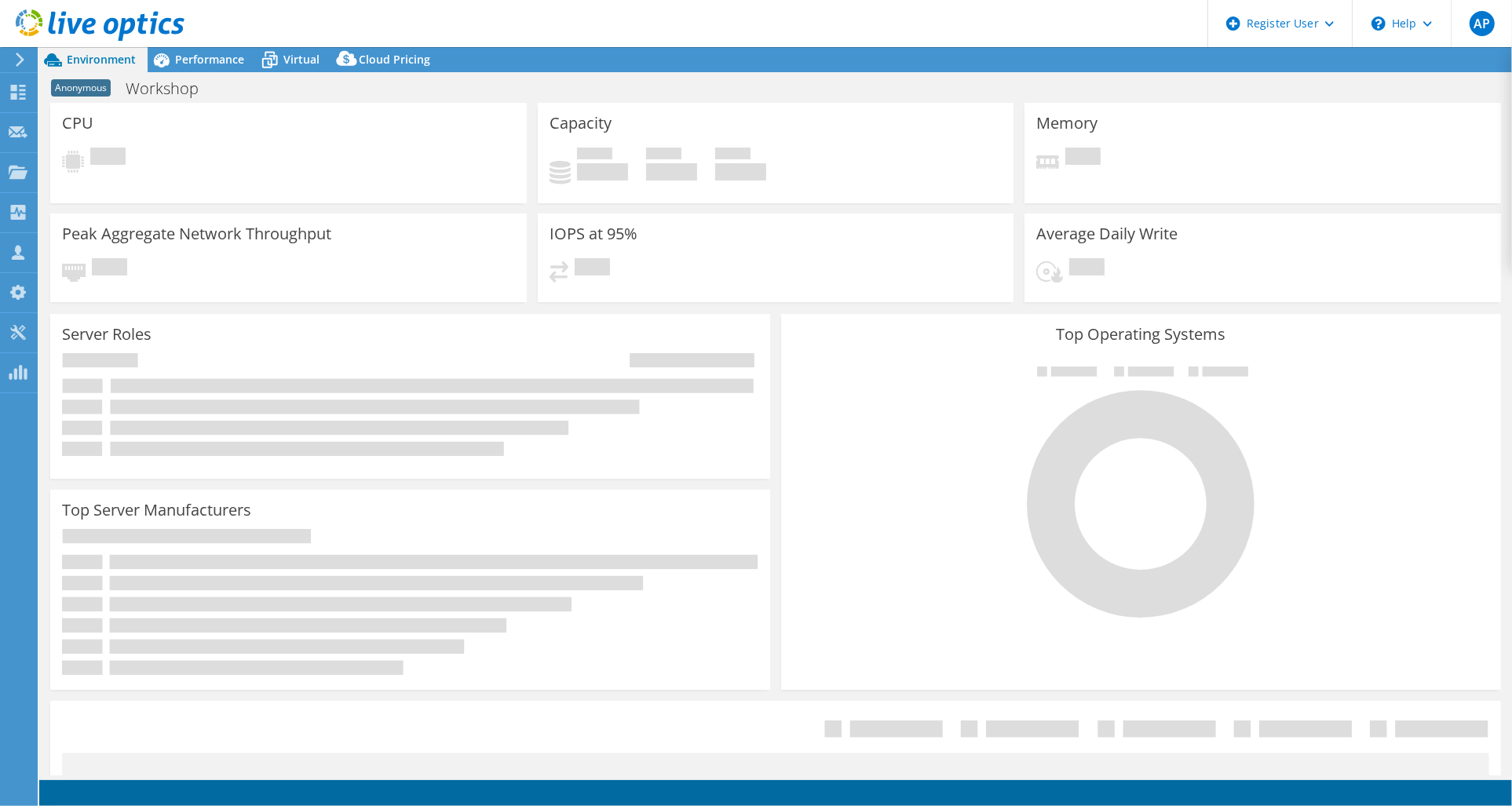
select select "USD"
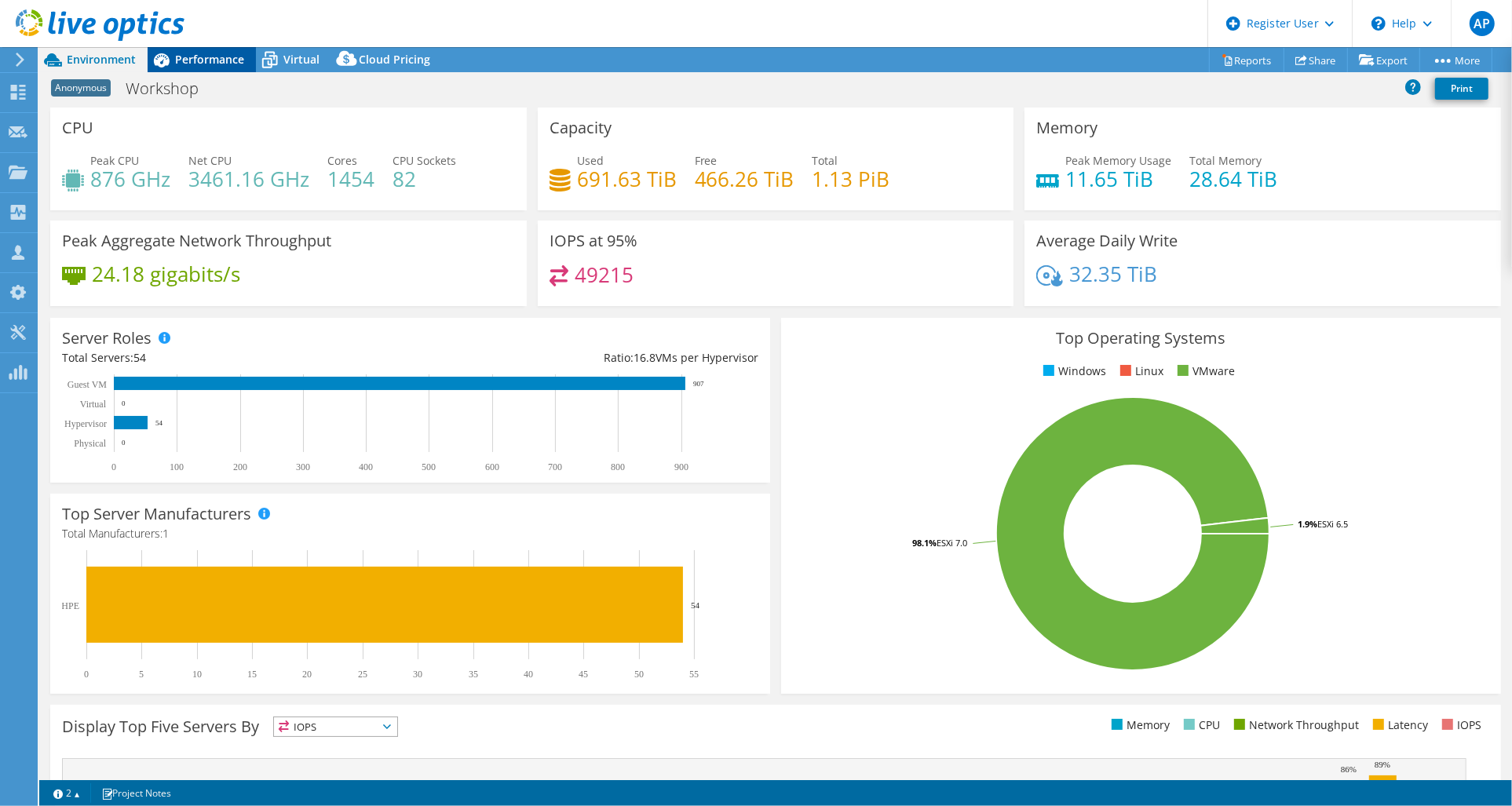
click at [206, 63] on span "Performance" at bounding box center [210, 58] width 69 height 15
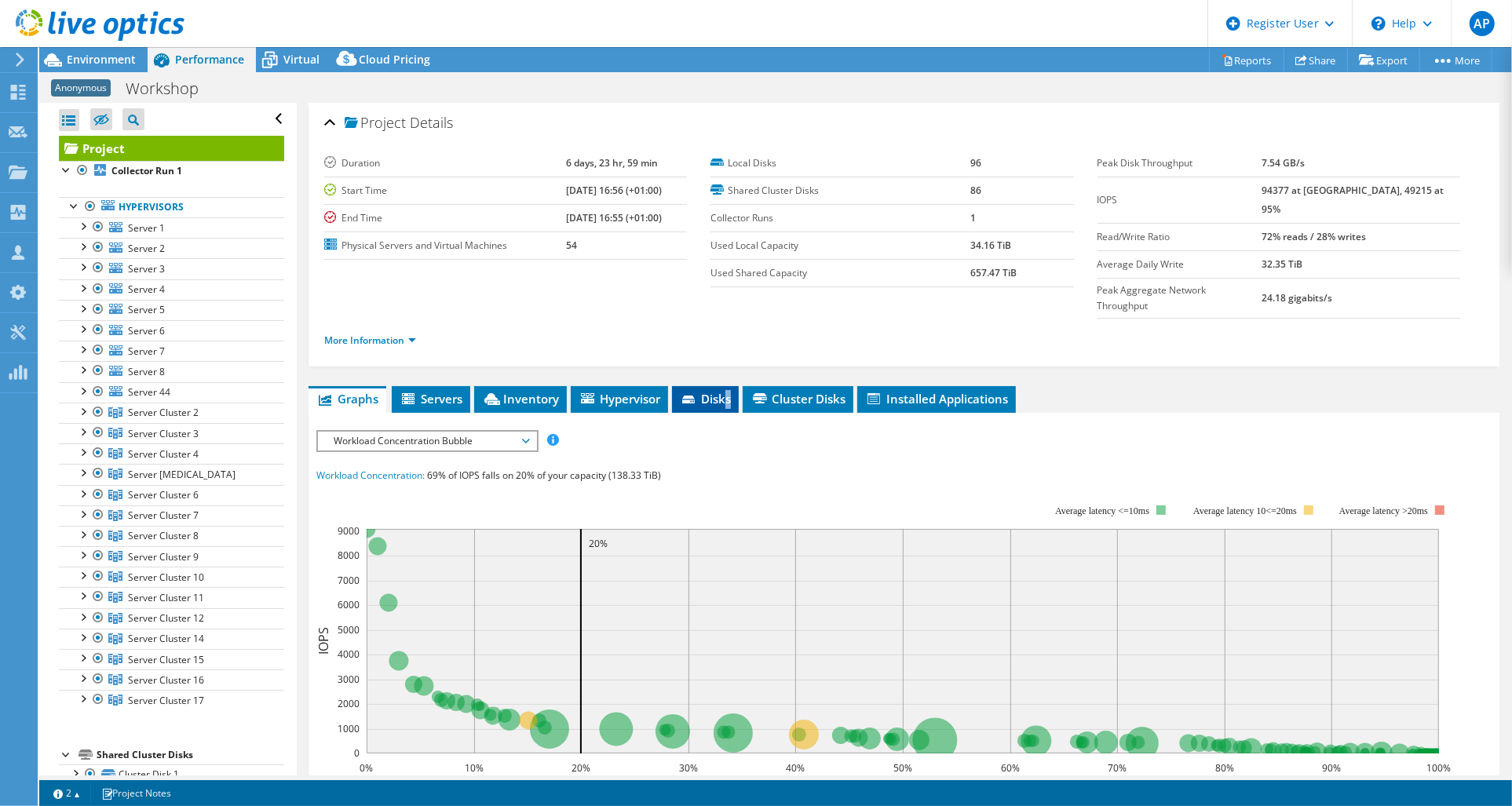
click at [730, 391] on span "Disks" at bounding box center [704, 399] width 51 height 15
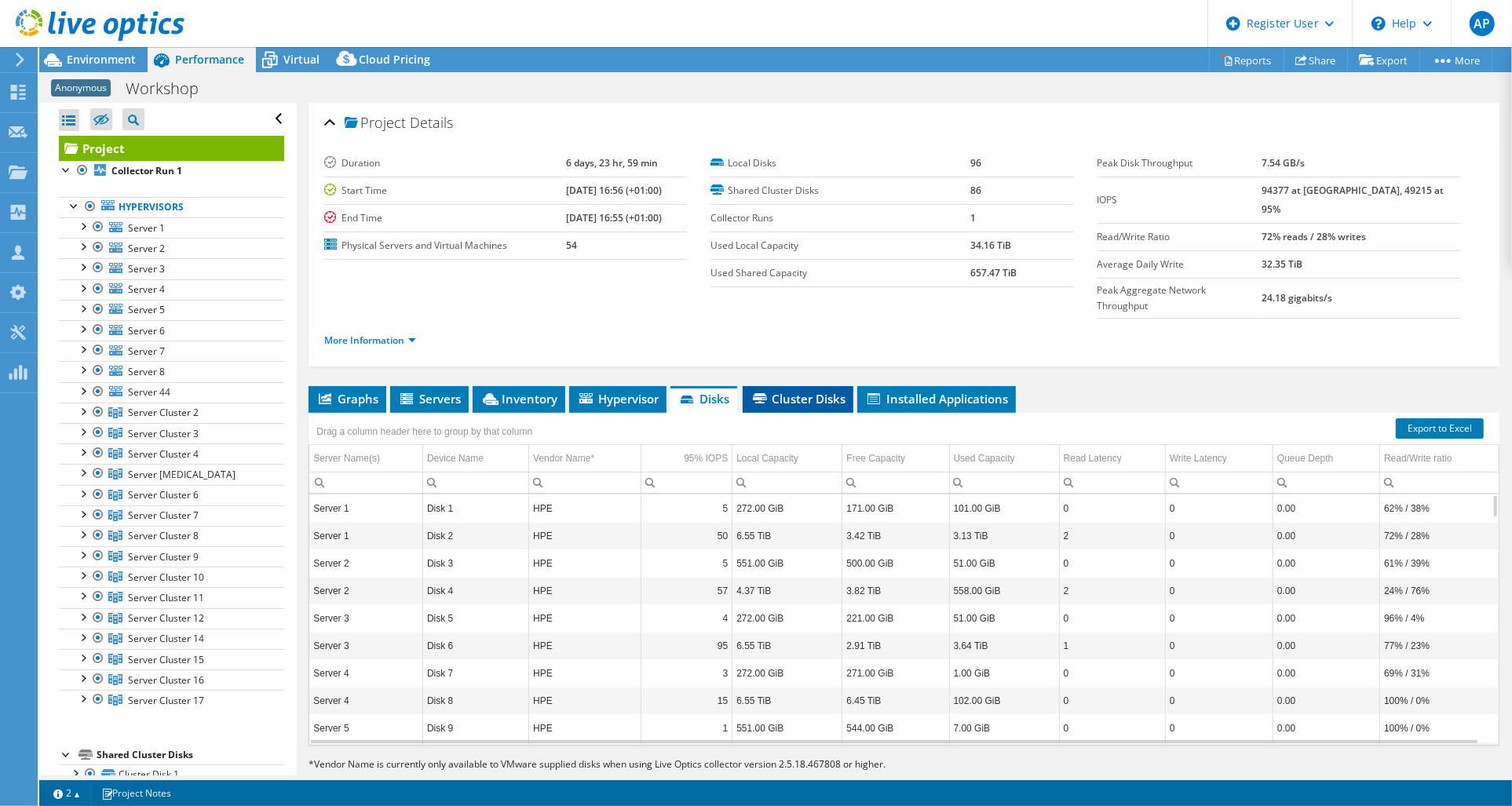
click at [803, 391] on span "Cluster Disks" at bounding box center [798, 399] width 95 height 15
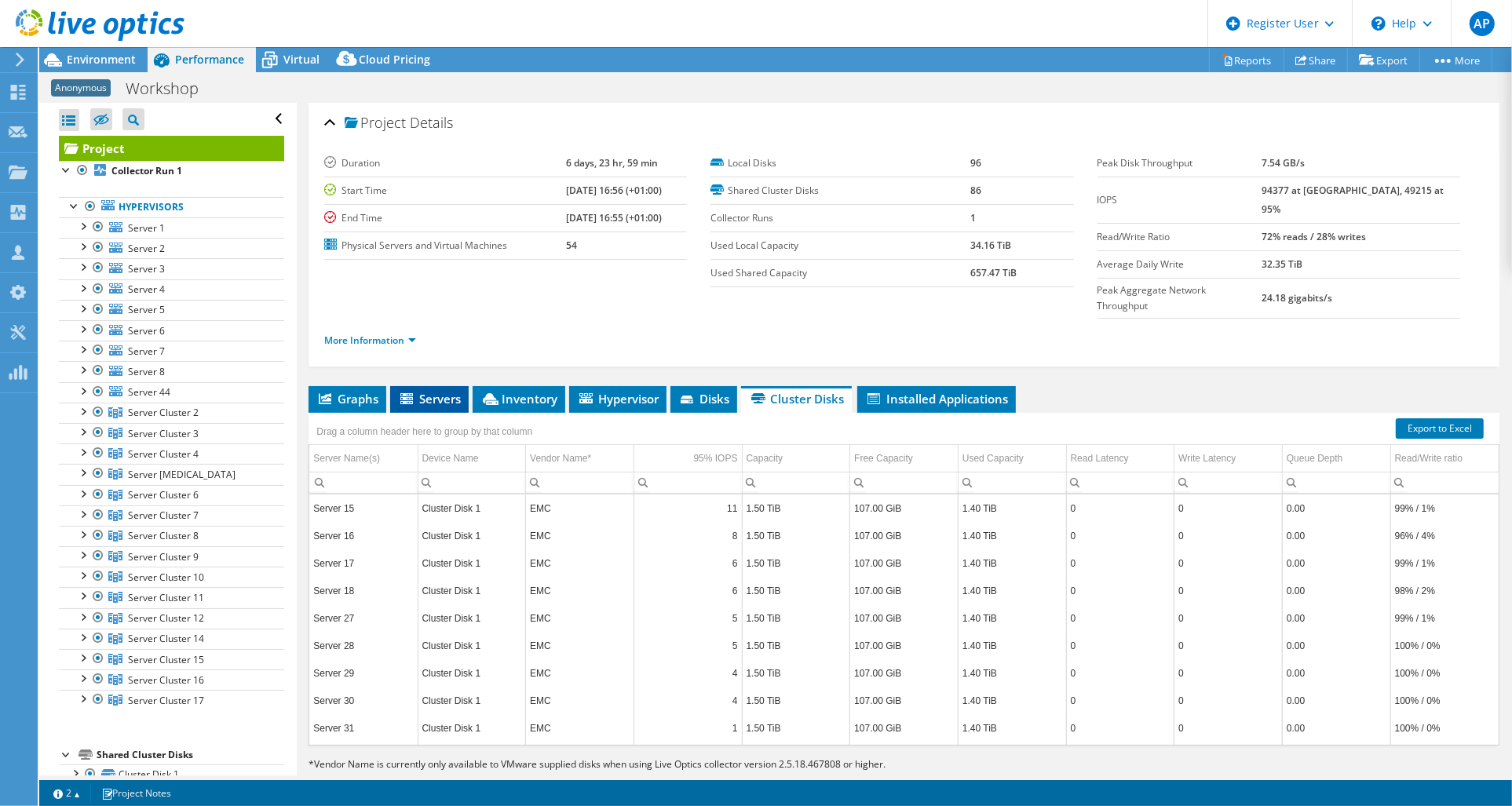
click at [436, 391] on span "Servers" at bounding box center [429, 399] width 63 height 15
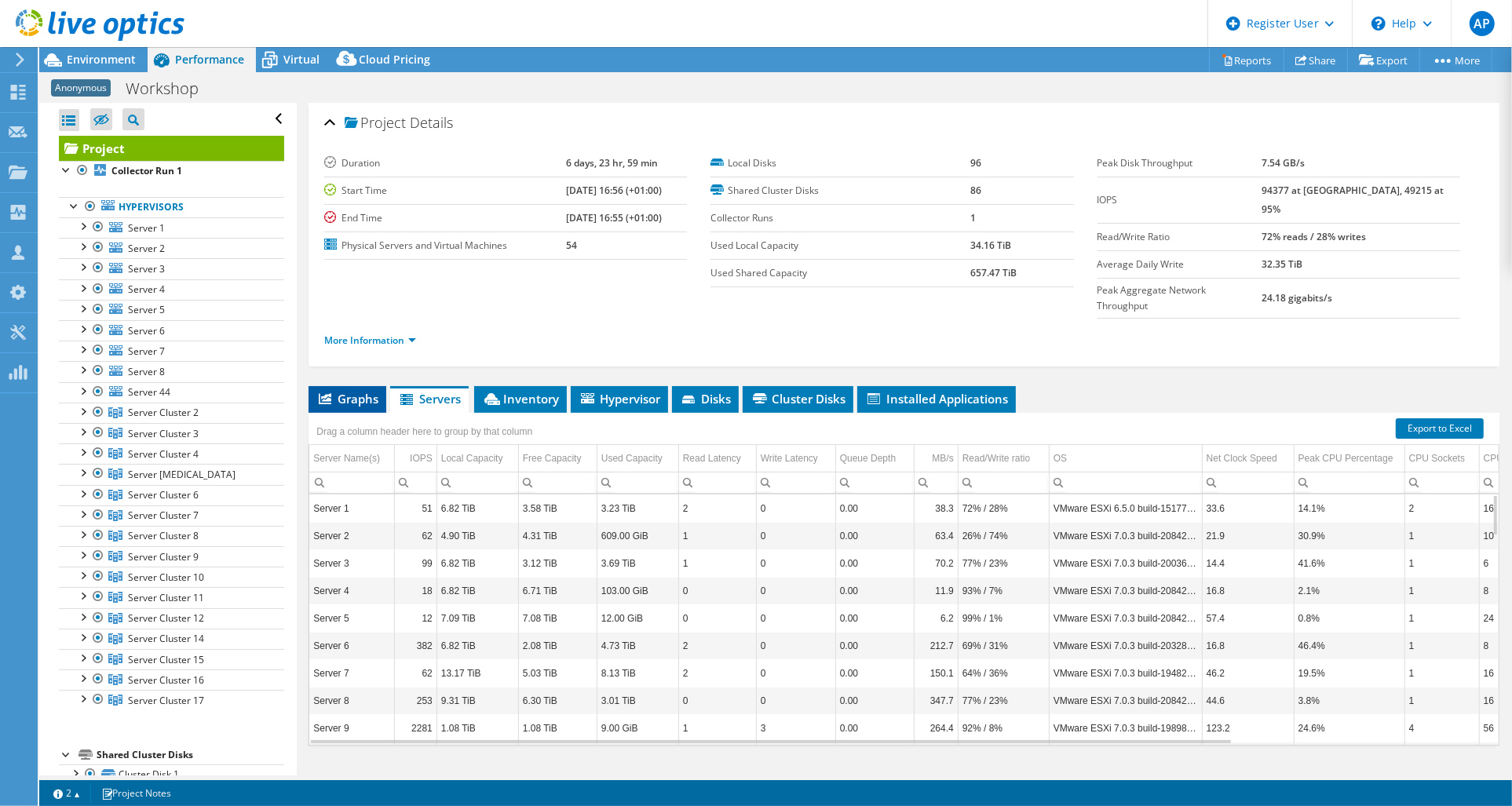
click at [356, 391] on span "Graphs" at bounding box center [347, 399] width 62 height 15
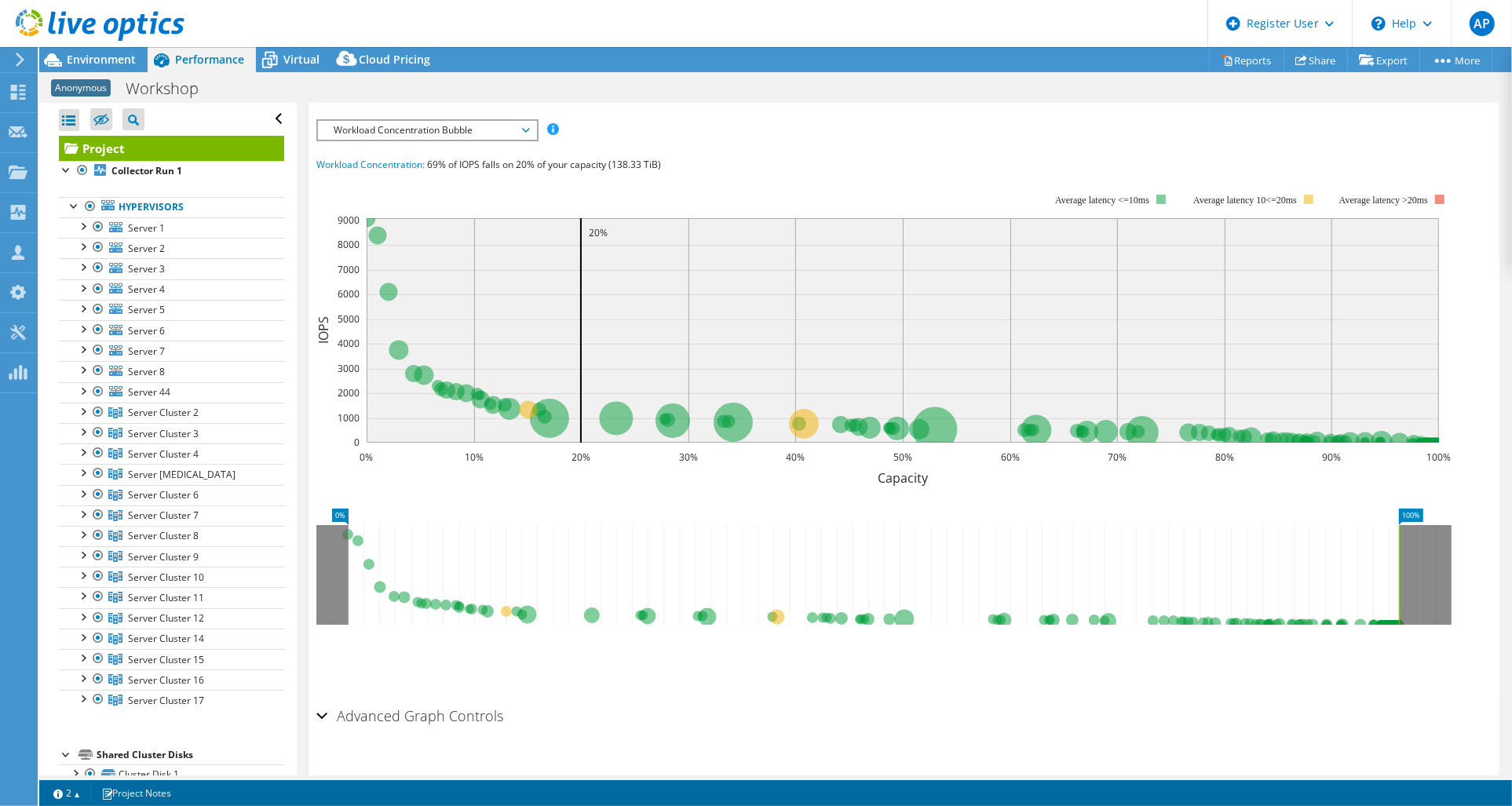
scroll to position [213, 0]
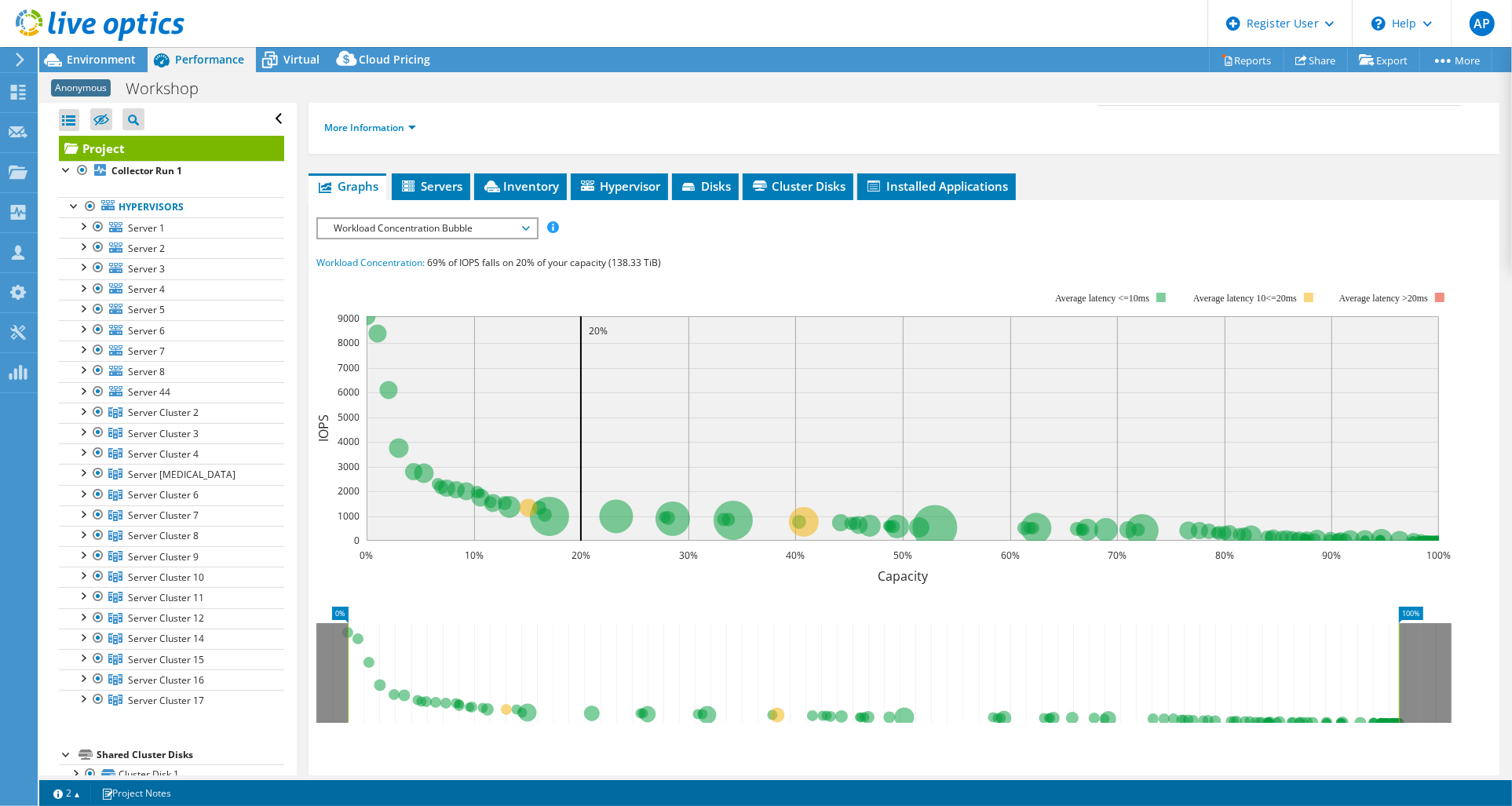
click at [524, 219] on span "Workload Concentration Bubble" at bounding box center [426, 229] width 202 height 19
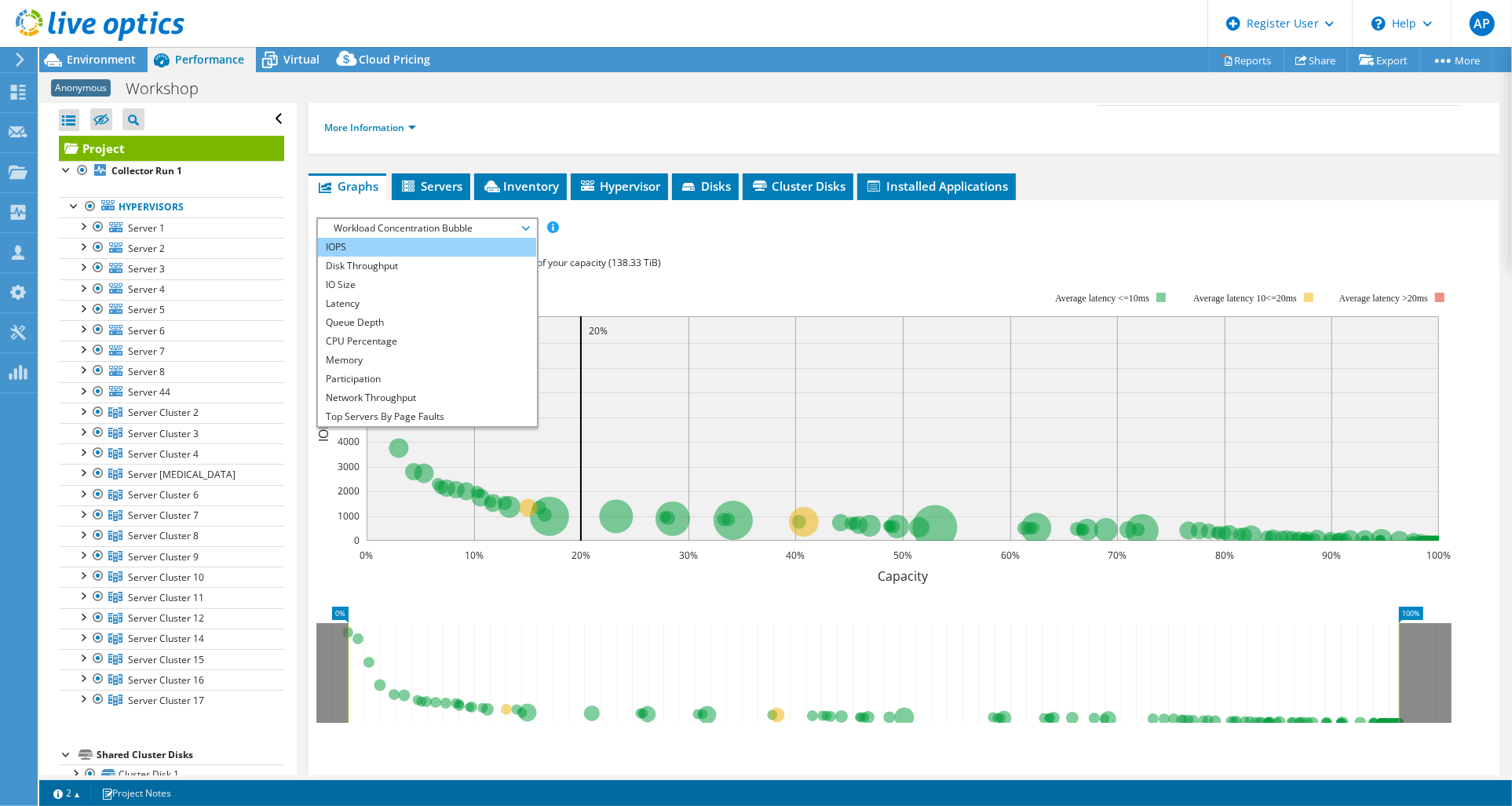
click at [351, 238] on li "IOPS" at bounding box center [426, 247] width 217 height 19
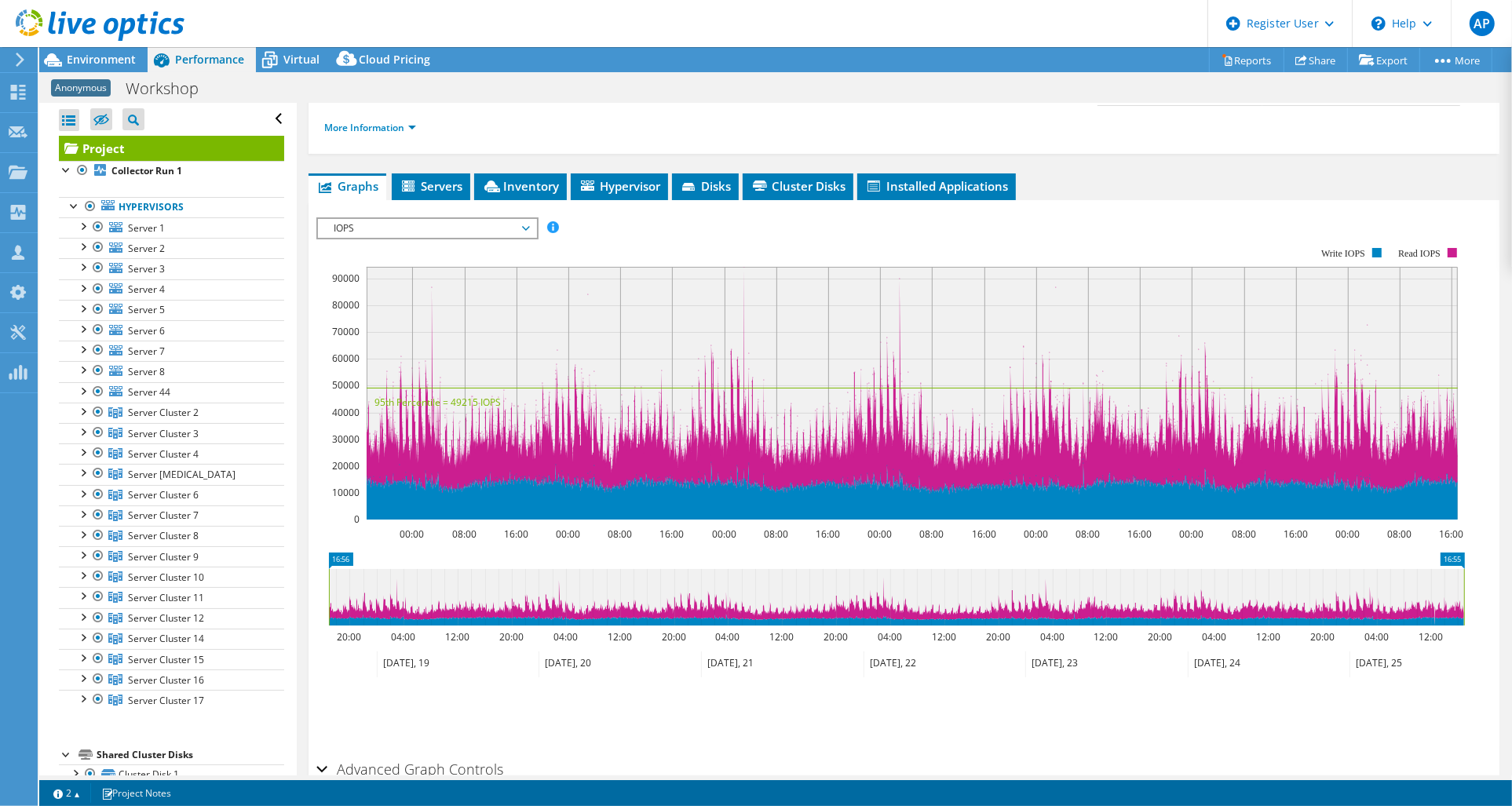
click at [527, 226] on icon at bounding box center [526, 228] width 8 height 4
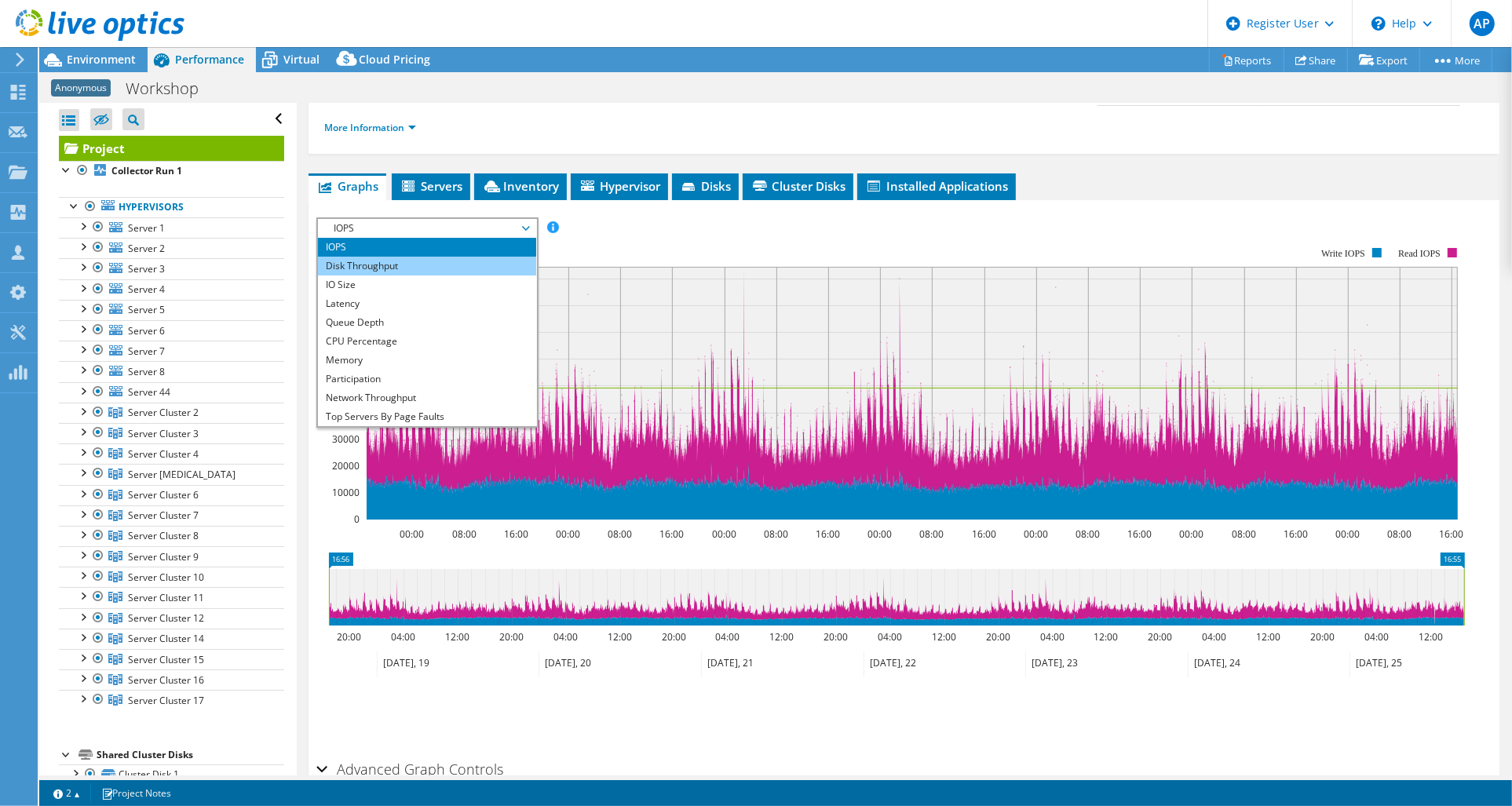
click at [396, 257] on li "Disk Throughput" at bounding box center [426, 266] width 217 height 19
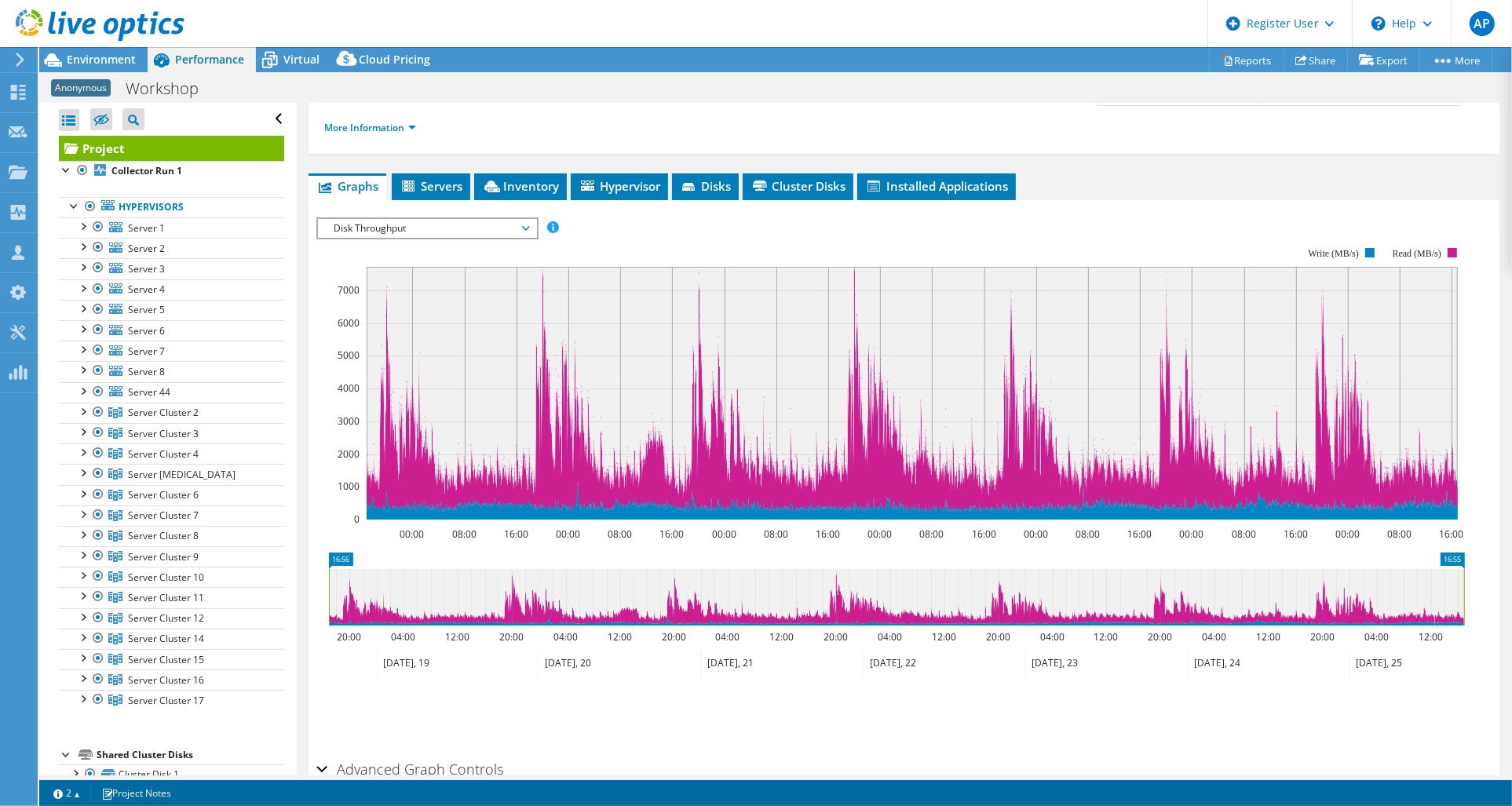
click at [524, 219] on span "Disk Throughput" at bounding box center [426, 229] width 202 height 19
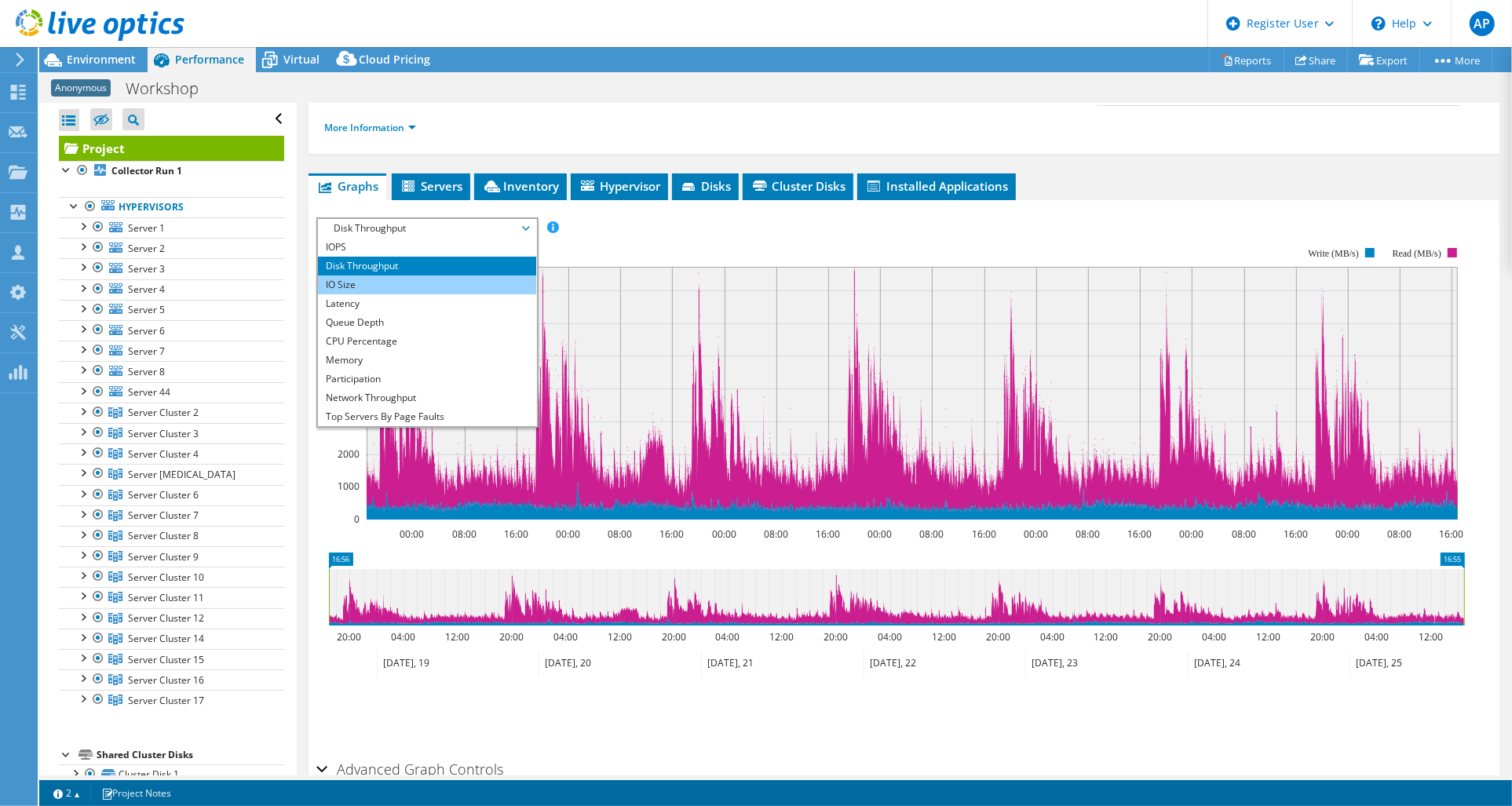
click at [363, 276] on li "IO Size" at bounding box center [426, 285] width 217 height 19
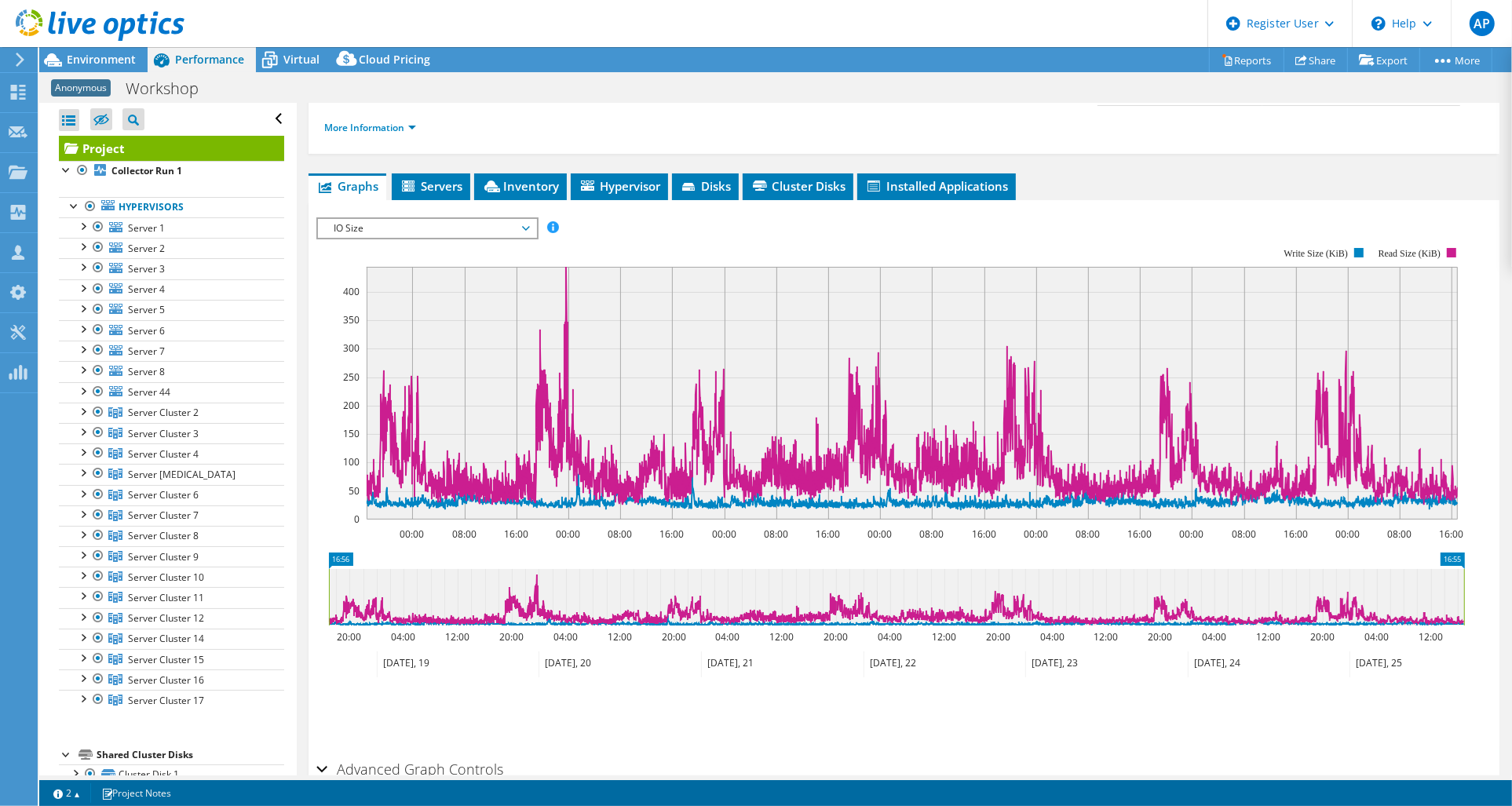
scroll to position [0, 0]
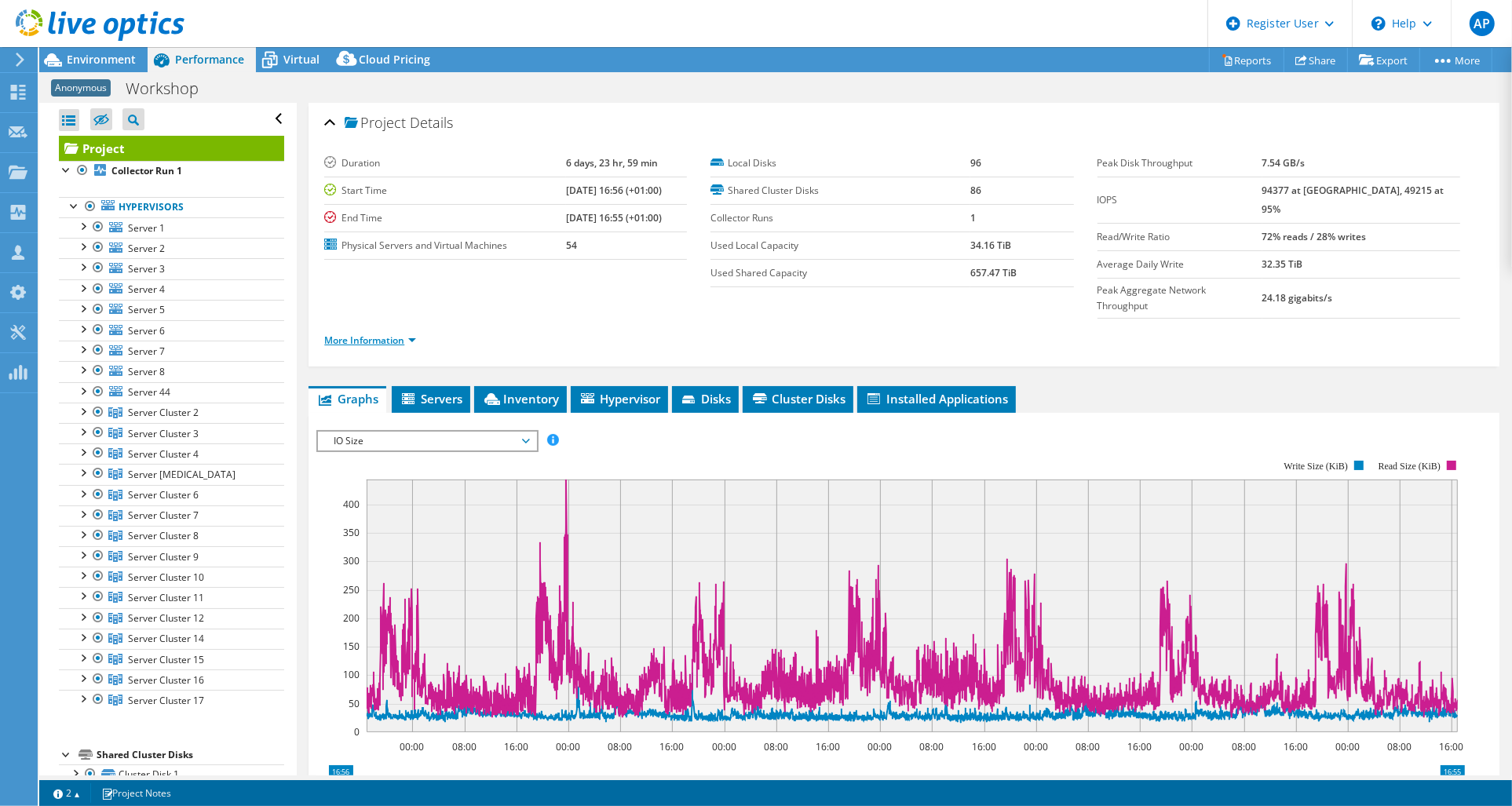
click at [393, 333] on link "More Information" at bounding box center [369, 340] width 92 height 14
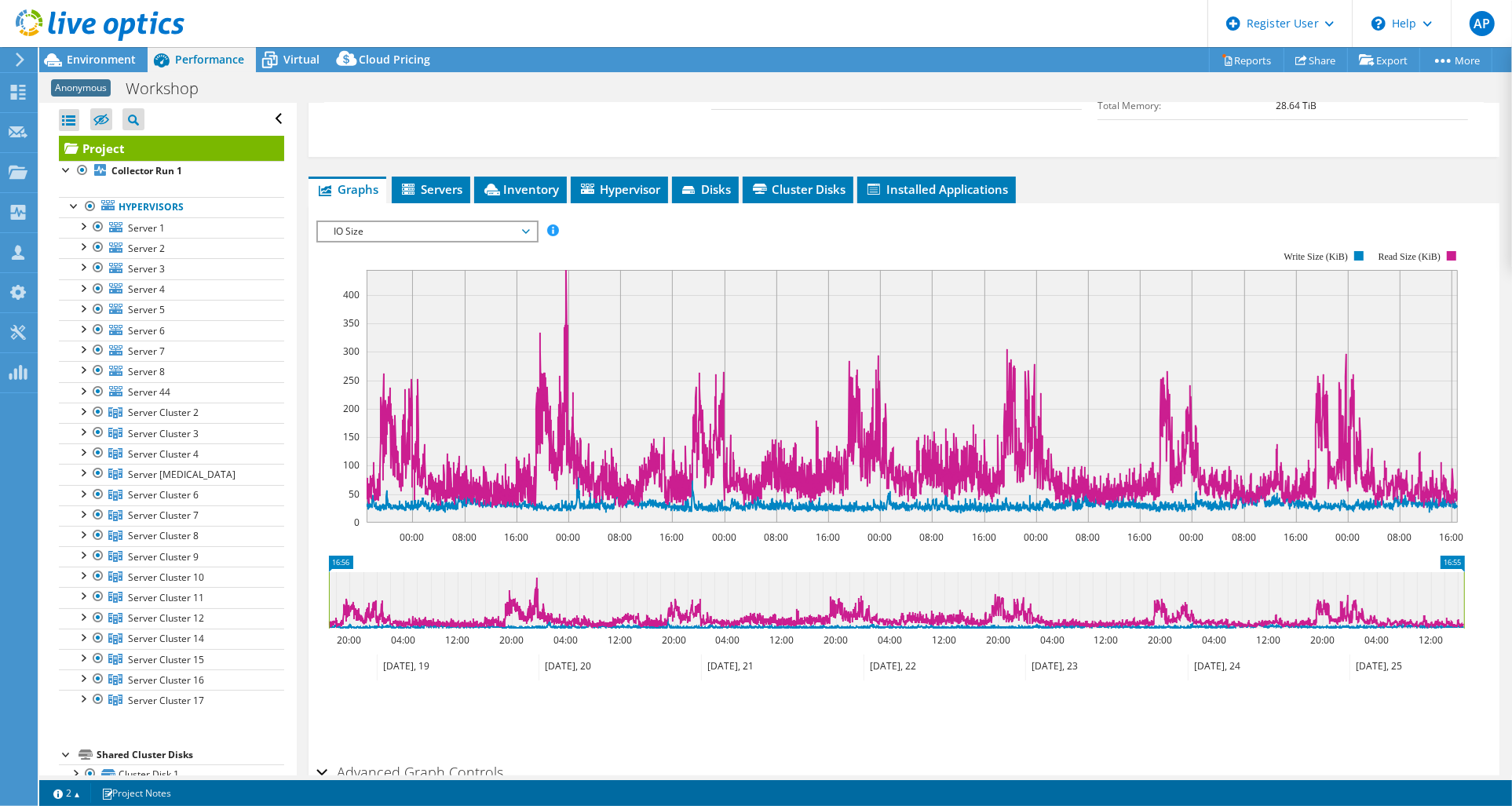
scroll to position [491, 0]
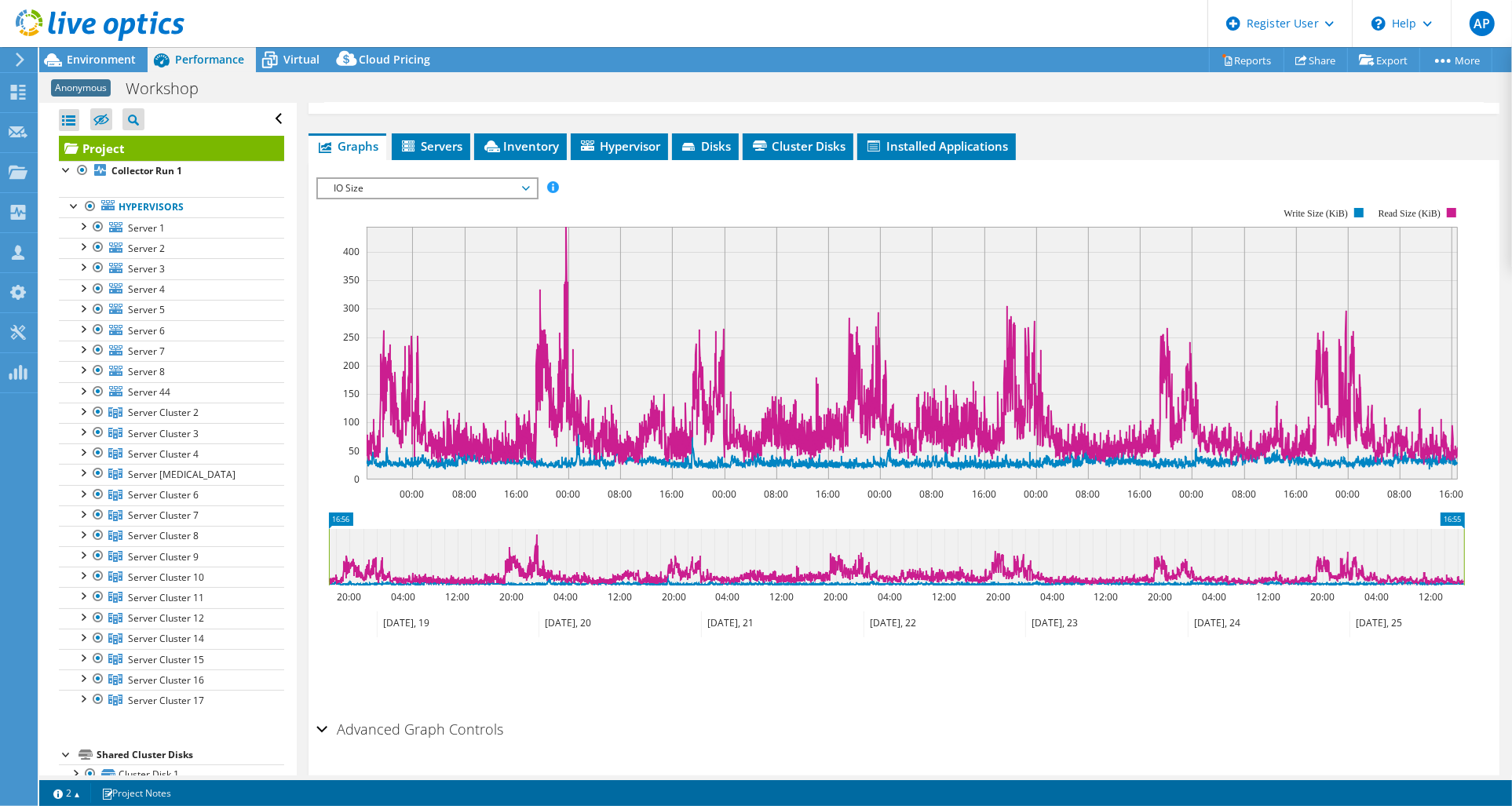
drag, startPoint x: 428, startPoint y: 548, endPoint x: 464, endPoint y: 544, distance: 36.2
click at [464, 544] on icon at bounding box center [896, 558] width 1135 height 57
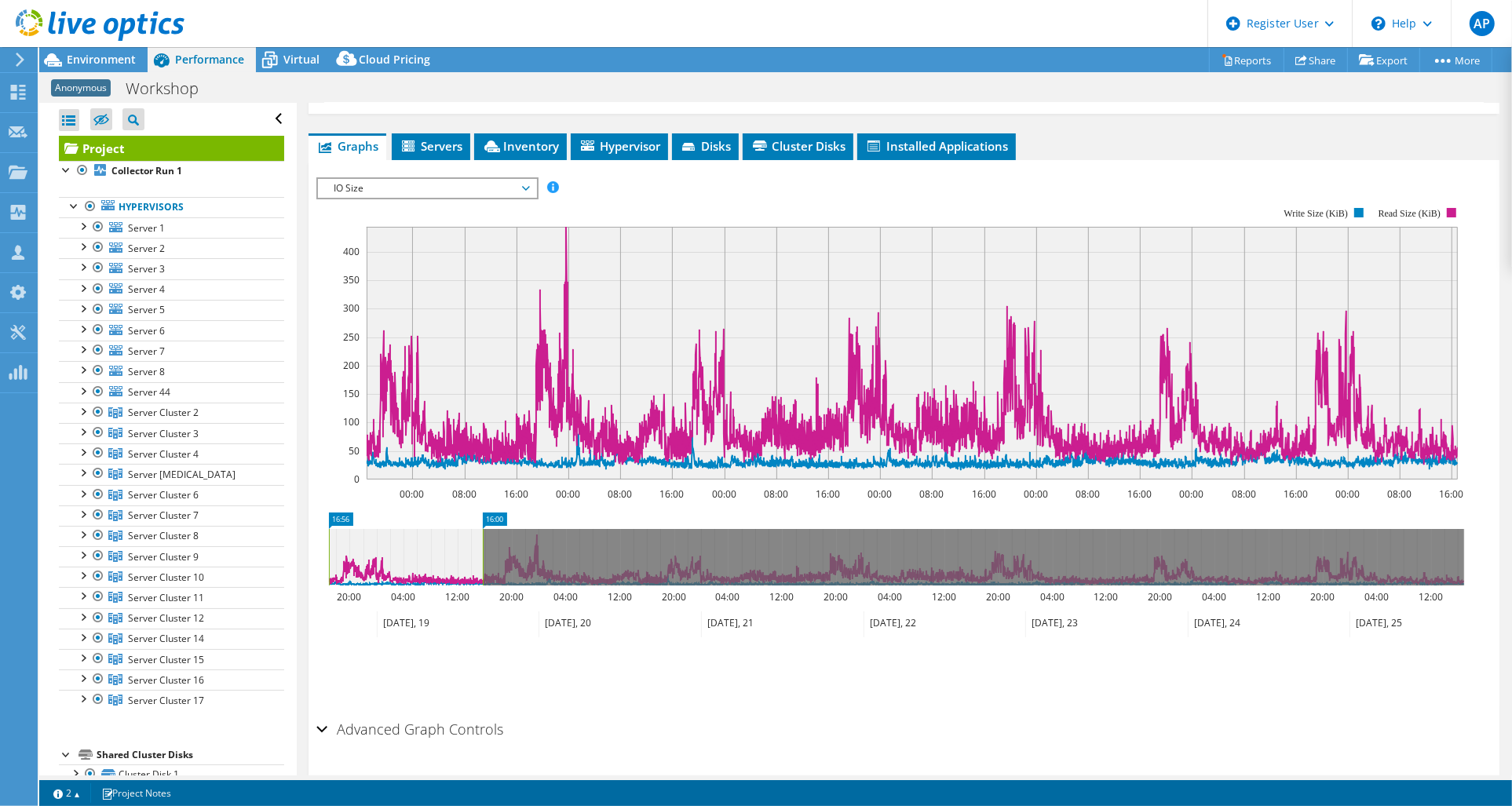
drag, startPoint x: 1449, startPoint y: 489, endPoint x: 468, endPoint y: 532, distance: 981.9
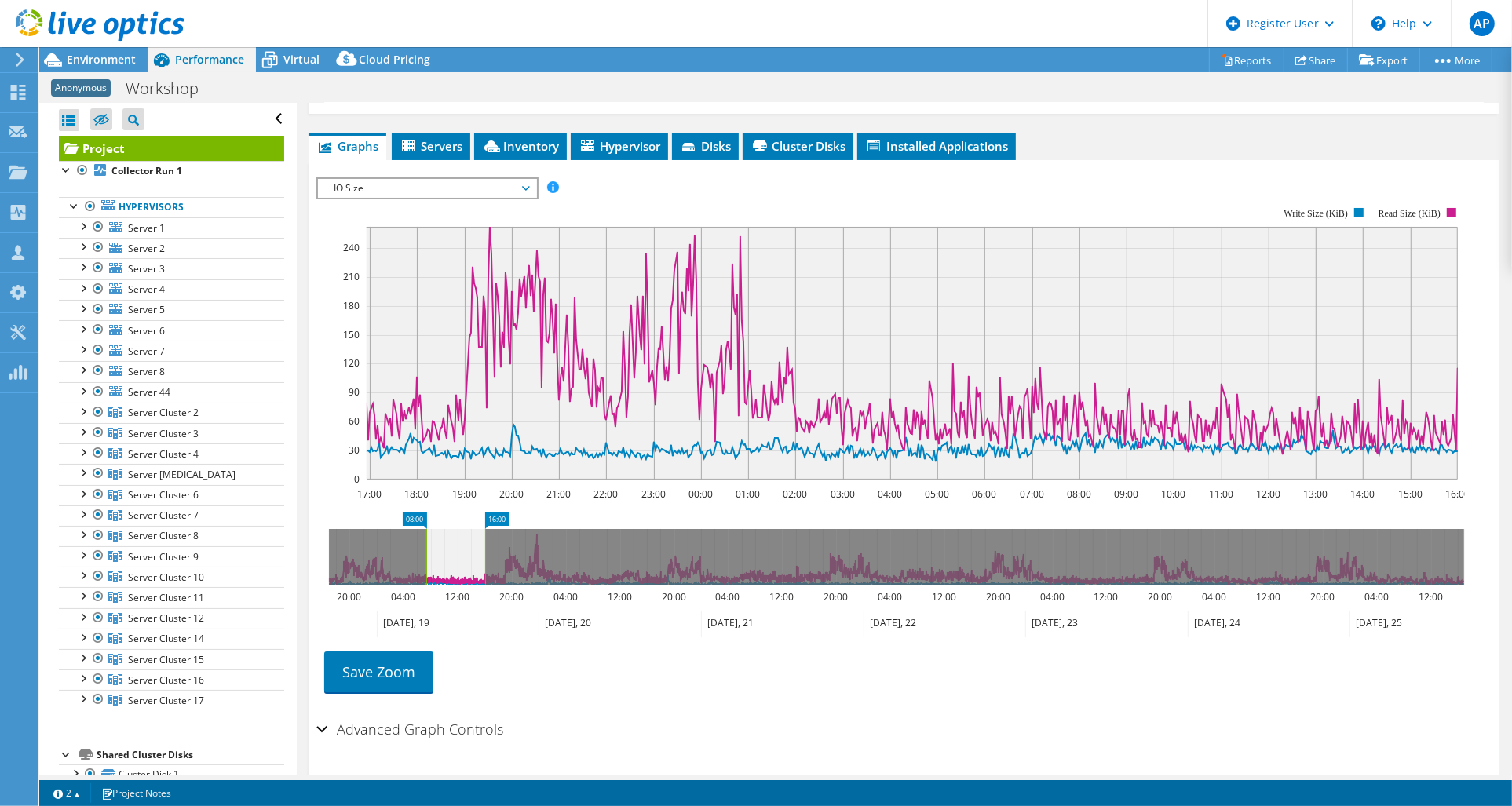
drag, startPoint x: 338, startPoint y: 489, endPoint x: 436, endPoint y: 489, distance: 98.0
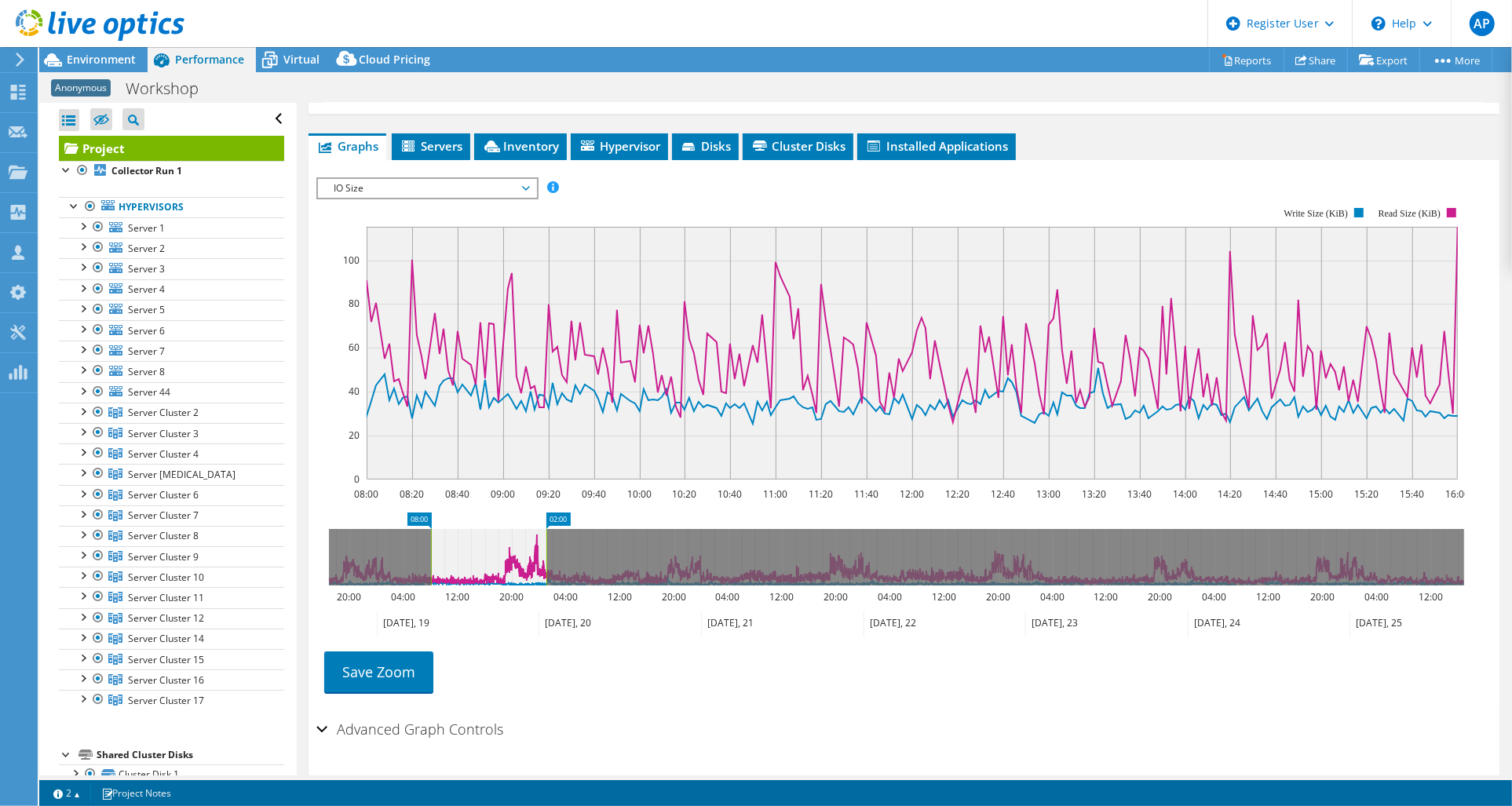
drag, startPoint x: 500, startPoint y: 488, endPoint x: 561, endPoint y: 497, distance: 61.7
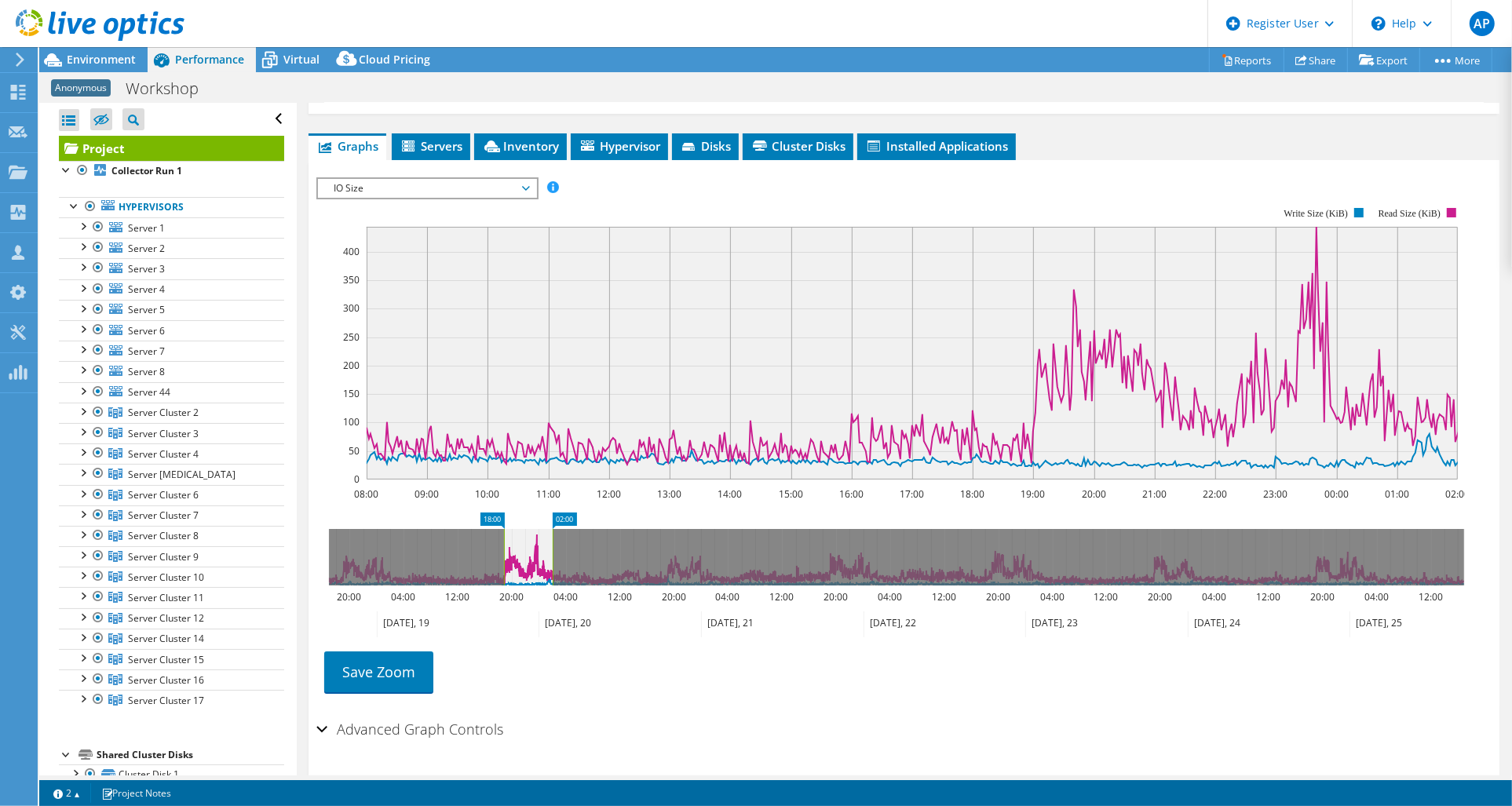
drag, startPoint x: 424, startPoint y: 487, endPoint x: 497, endPoint y: 485, distance: 73.0
